Goal: Information Seeking & Learning: Check status

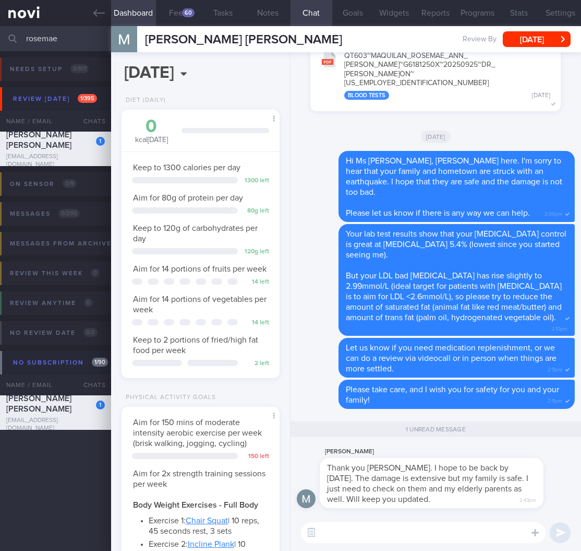
select select "9"
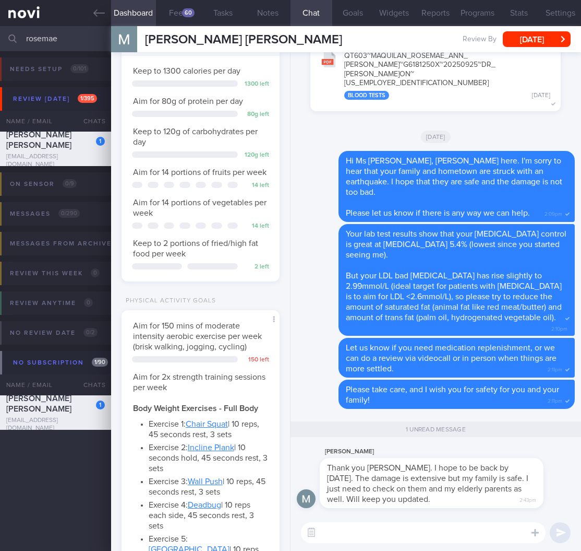
click at [482, 537] on textarea at bounding box center [423, 532] width 245 height 21
type textarea "I"
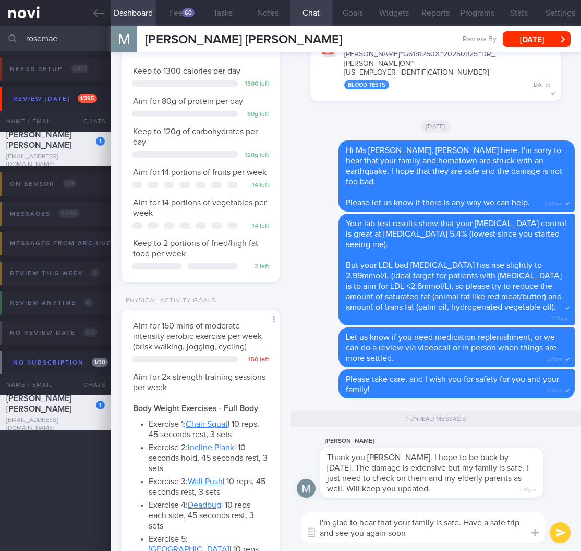
type textarea "I'm glad to hear that your family is safe. Have a safe trip and see you again s…"
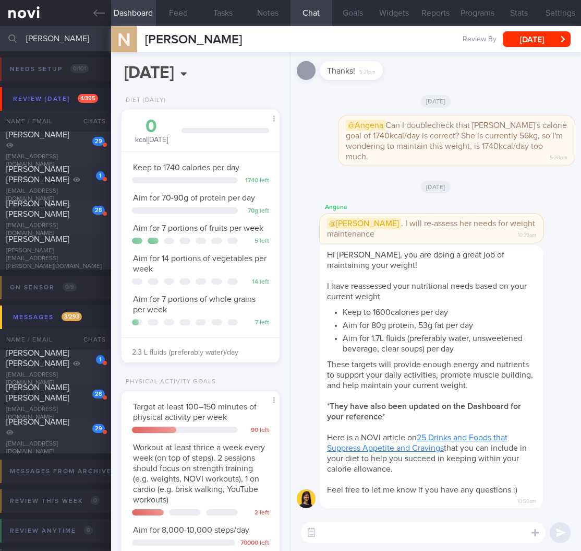
select select "8"
click at [59, 40] on input "rath" at bounding box center [290, 38] width 581 height 25
click at [12, 32] on div at bounding box center [12, 38] width 23 height 25
click at [34, 37] on input "rath" at bounding box center [290, 38] width 581 height 25
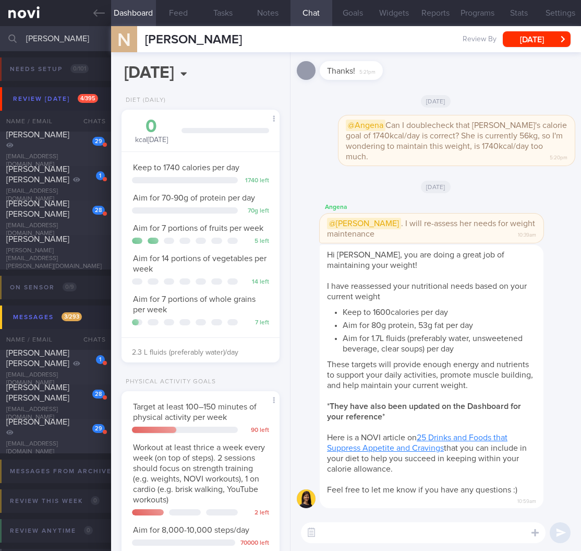
click at [34, 37] on input "rath" at bounding box center [290, 38] width 581 height 25
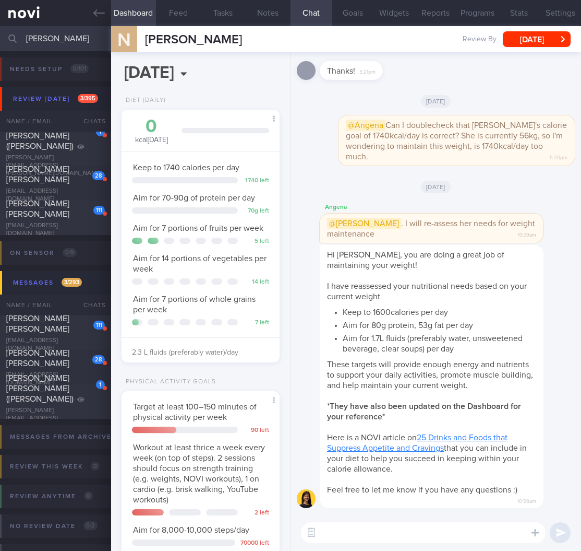
type input "joseph"
click at [99, 219] on div "Joseph dela Serna" at bounding box center [54, 208] width 96 height 21
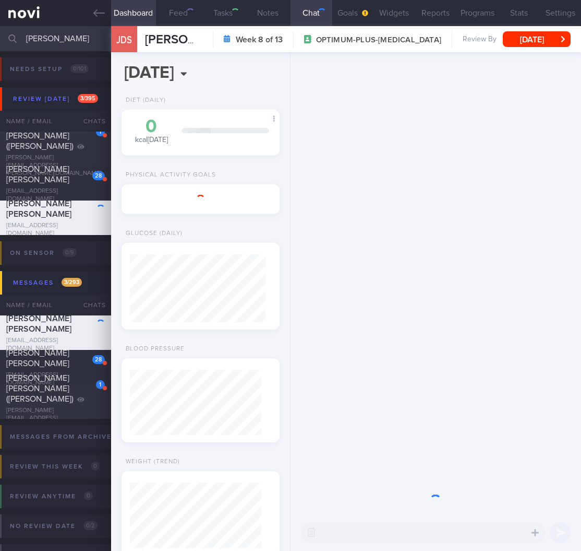
select select "9"
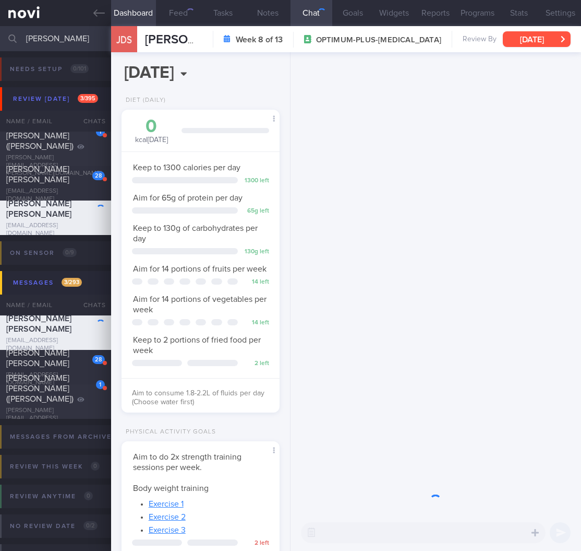
click at [538, 37] on button "[DATE]" at bounding box center [537, 39] width 68 height 16
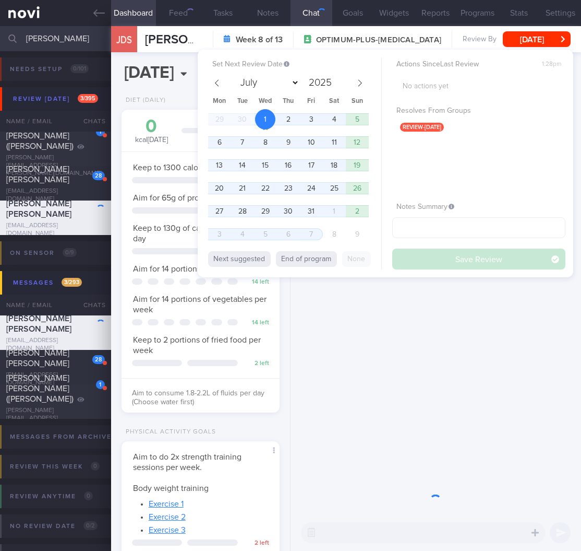
click at [538, 36] on button "[DATE]" at bounding box center [537, 39] width 68 height 16
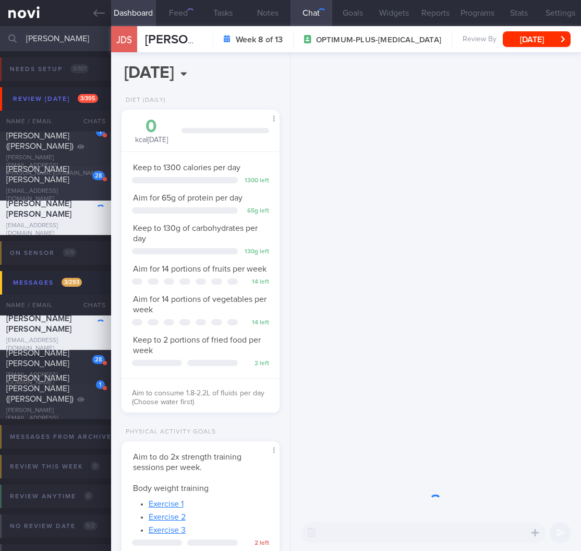
scroll to position [68, 136]
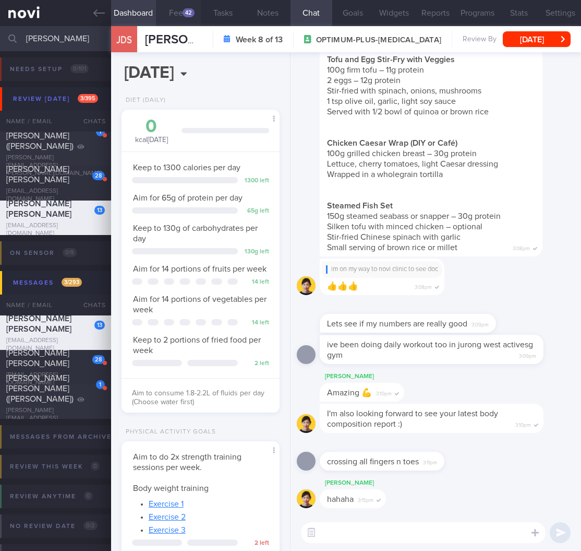
click at [178, 11] on button "Feed 42" at bounding box center [178, 13] width 45 height 26
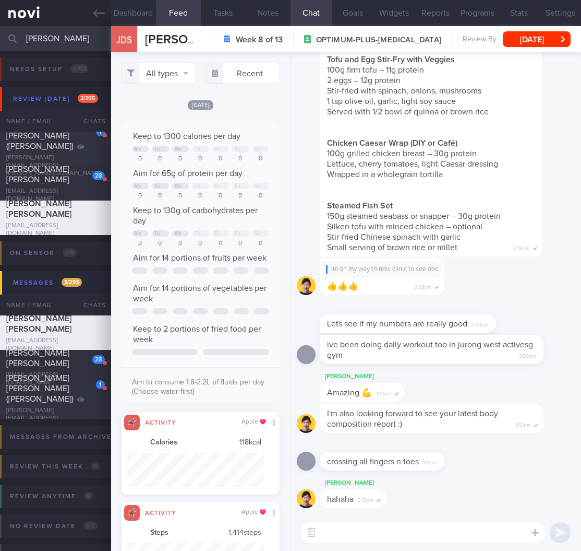
scroll to position [34, 137]
click at [144, 80] on button "All types" at bounding box center [159, 73] width 74 height 21
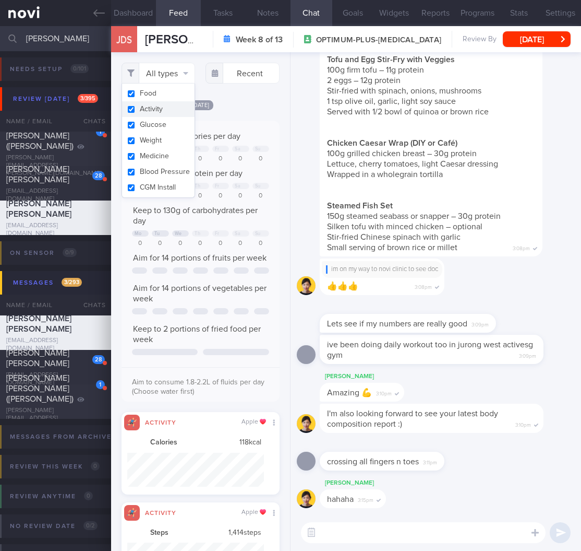
click at [149, 113] on button "Activity" at bounding box center [158, 109] width 73 height 16
checkbox input "false"
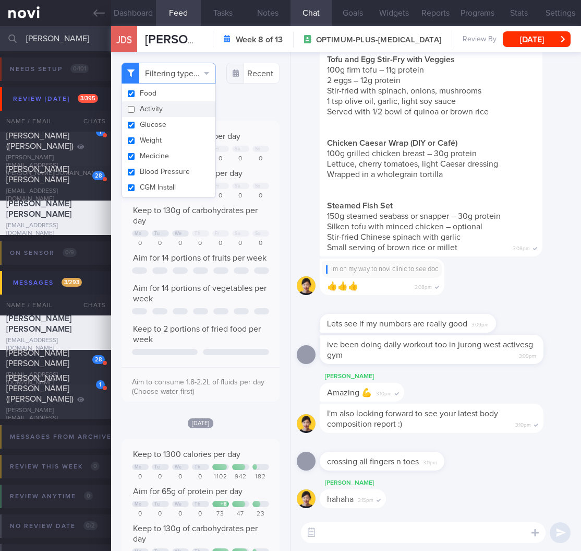
click at [224, 106] on div "Filtering type... Food Activity Glucose Weight Medicine Blood Pressure CGM Inst…" at bounding box center [200, 301] width 179 height 498
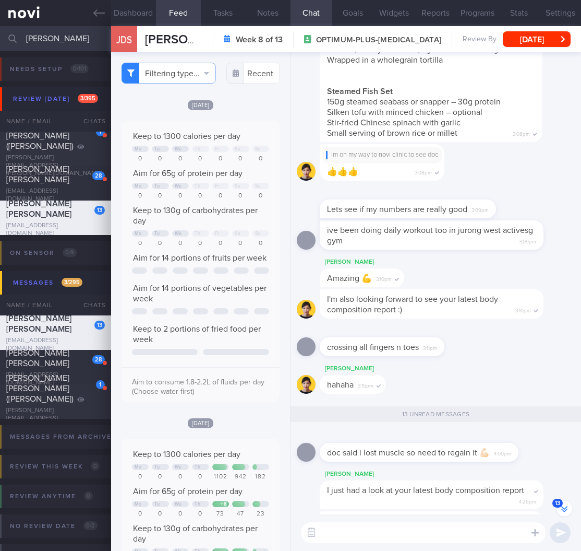
scroll to position [-494, 0]
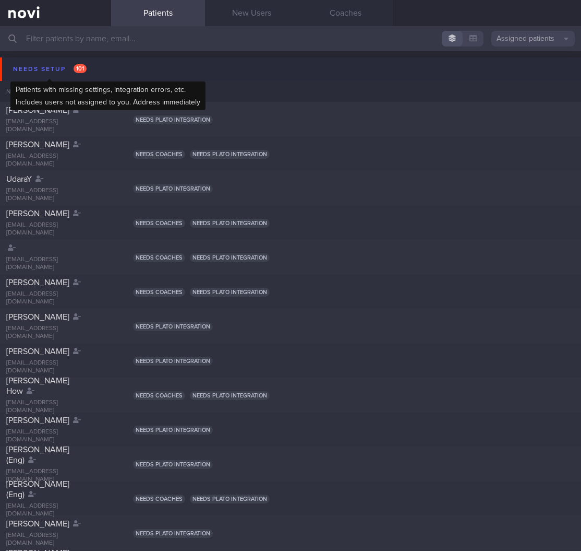
click at [63, 73] on div "Needs setup 101" at bounding box center [49, 69] width 79 height 14
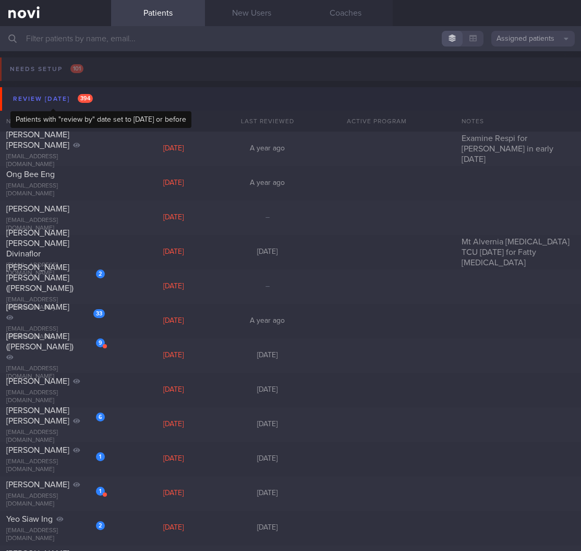
click at [57, 92] on div "Review [DATE] 394" at bounding box center [52, 99] width 85 height 14
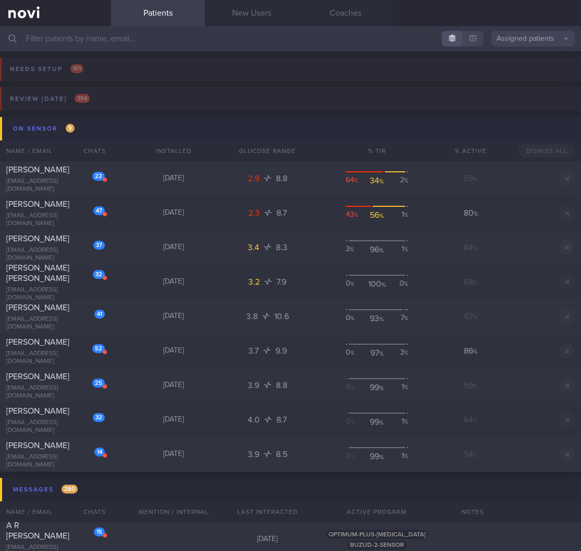
click at [96, 132] on button "On sensor 9" at bounding box center [292, 128] width 585 height 23
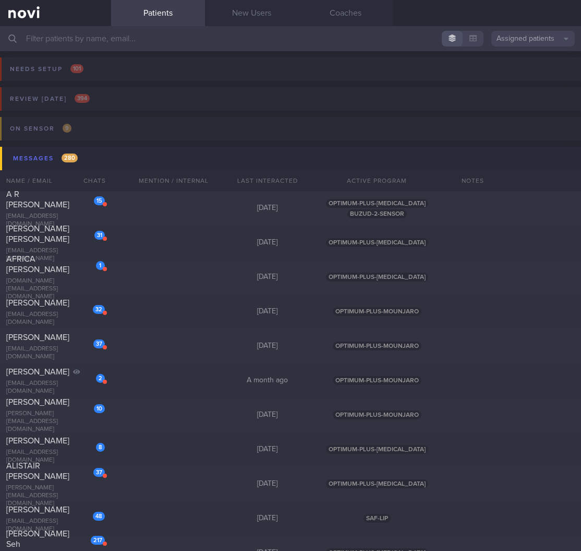
click at [80, 159] on button "Messages 280" at bounding box center [292, 158] width 585 height 23
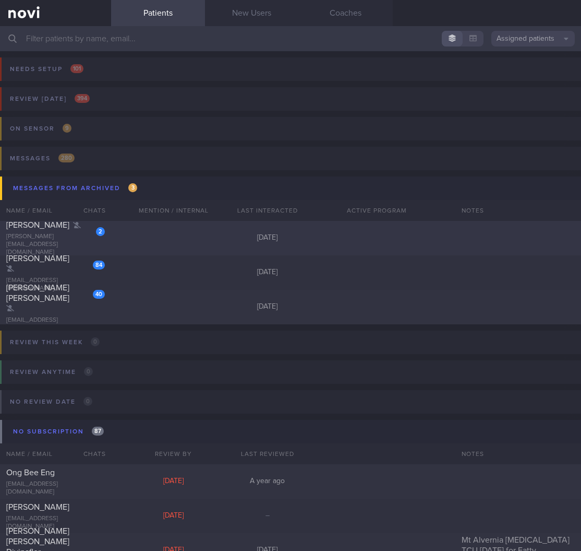
click at [121, 236] on div "2 Adinda Ayu Savitri savitri.adinda@gmail.com Today" at bounding box center [290, 238] width 581 height 34
select select "9"
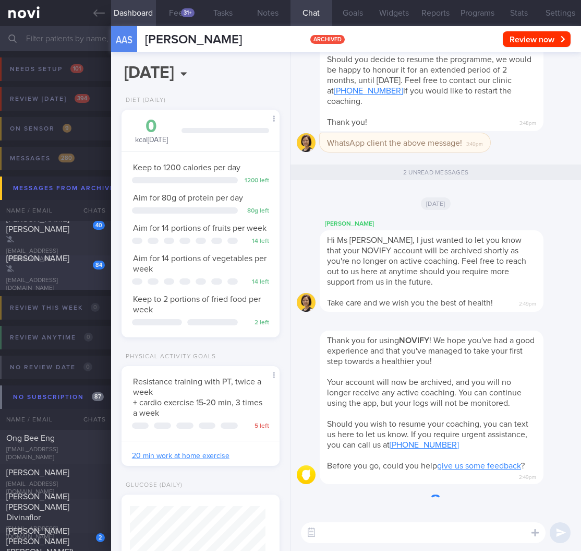
scroll to position [68, 136]
click at [64, 274] on div "Francis Jonathan" at bounding box center [54, 263] width 96 height 21
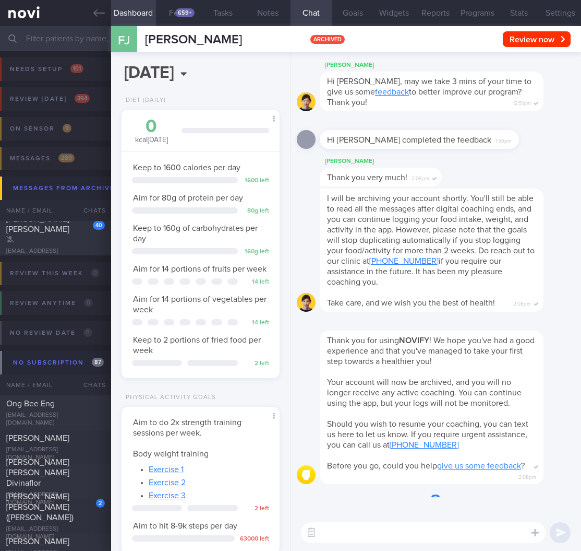
scroll to position [68, 136]
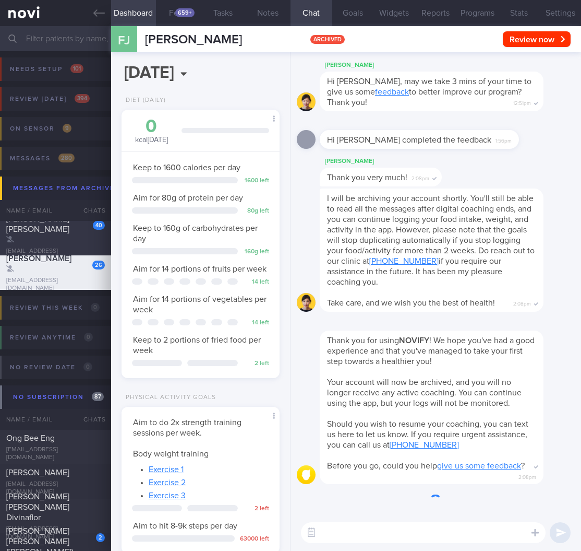
click at [86, 230] on div "40" at bounding box center [92, 221] width 26 height 16
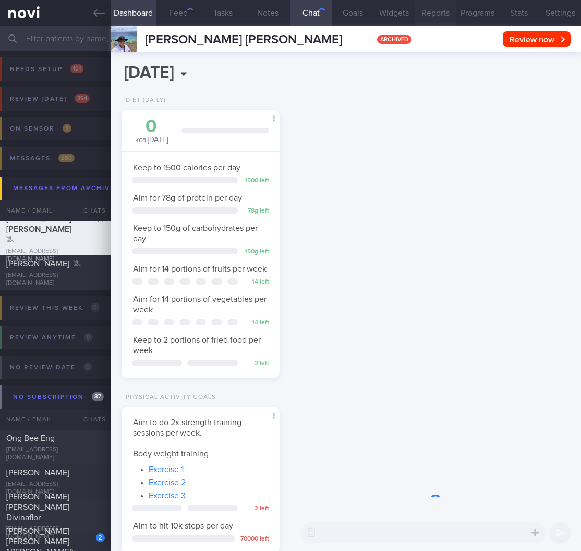
click at [464, 19] on button "Programs" at bounding box center [478, 13] width 42 height 26
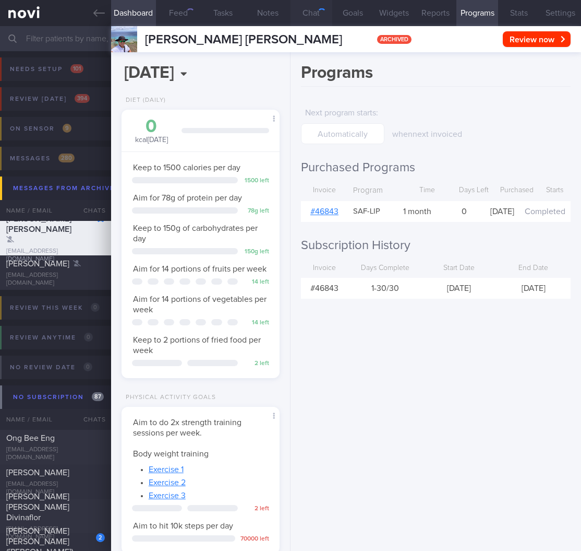
click at [304, 16] on button "Chat" at bounding box center [312, 13] width 42 height 26
